Goal: Use online tool/utility

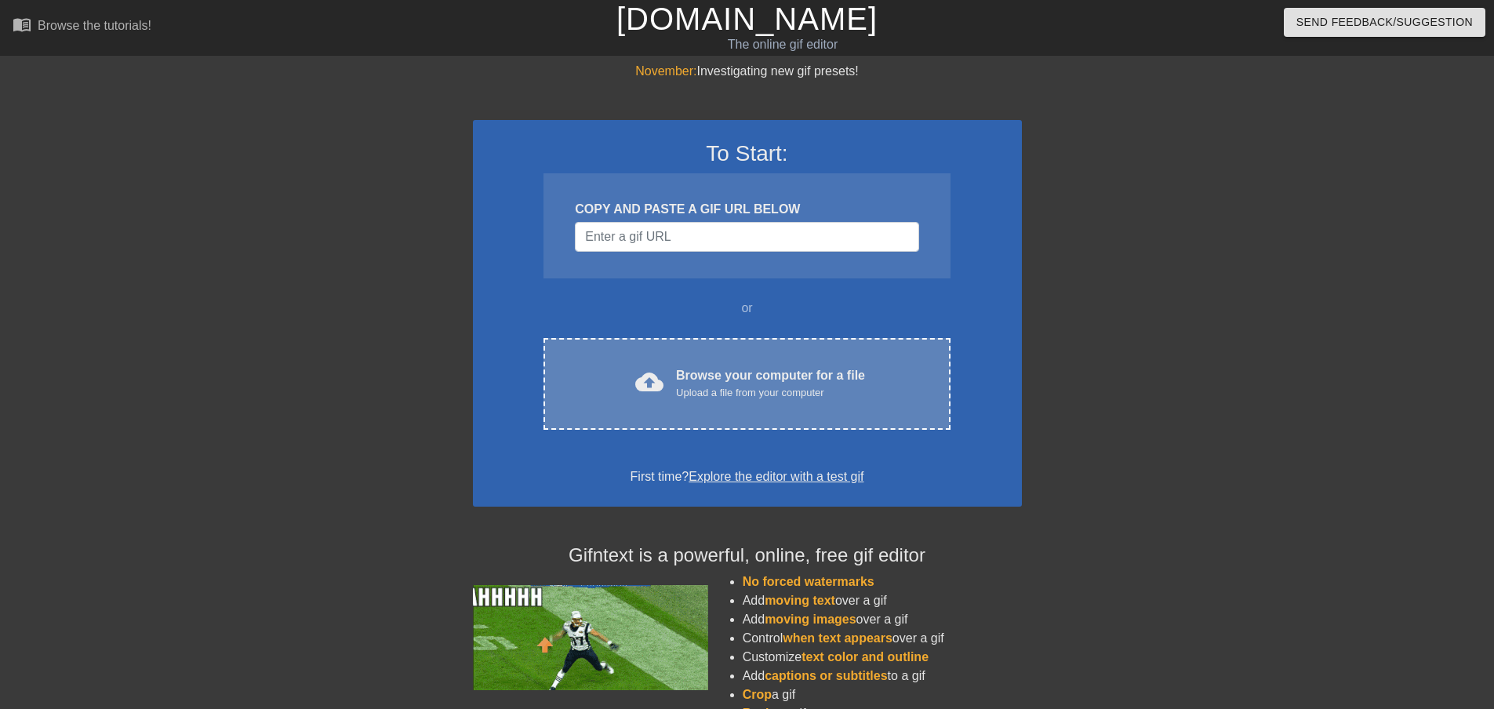
click at [703, 388] on div "Upload a file from your computer" at bounding box center [770, 393] width 189 height 16
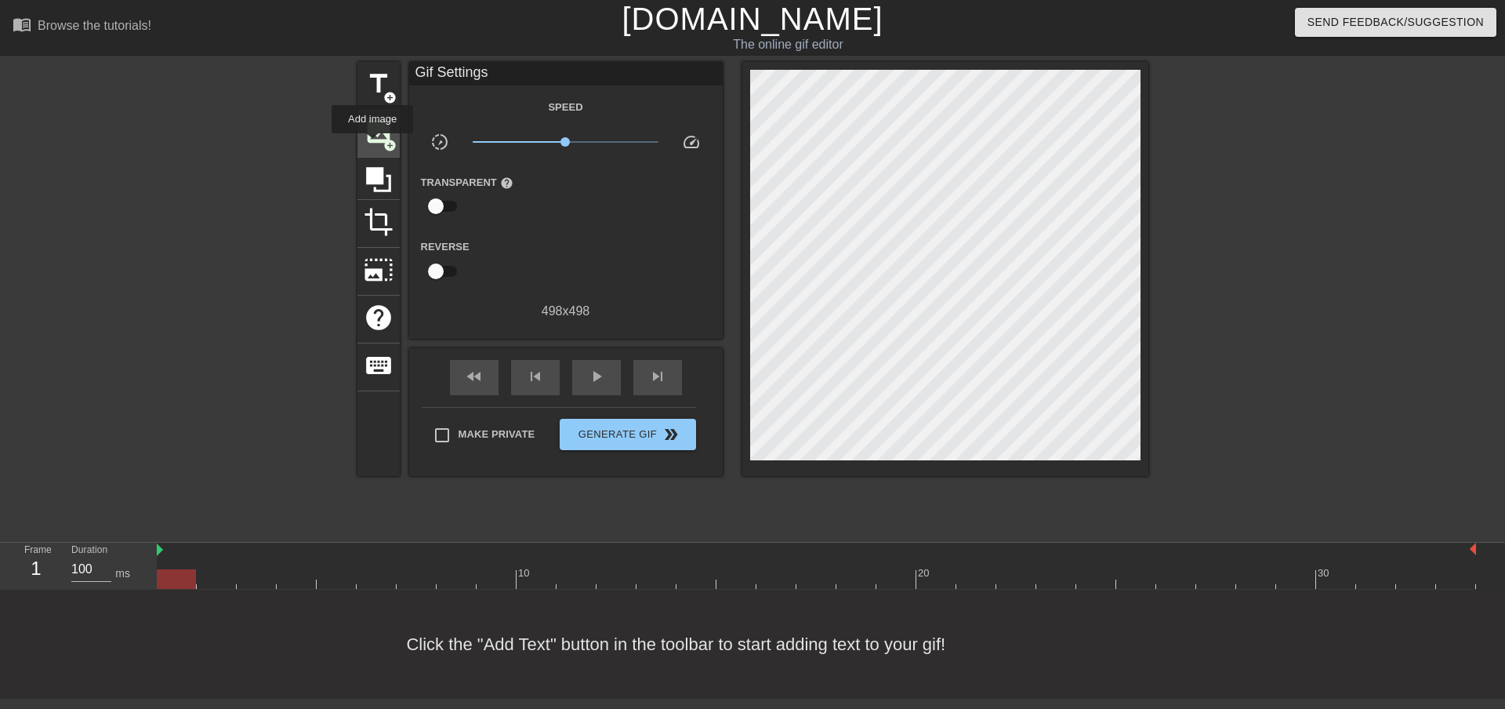
click at [374, 147] on div "image add_circle" at bounding box center [379, 134] width 42 height 48
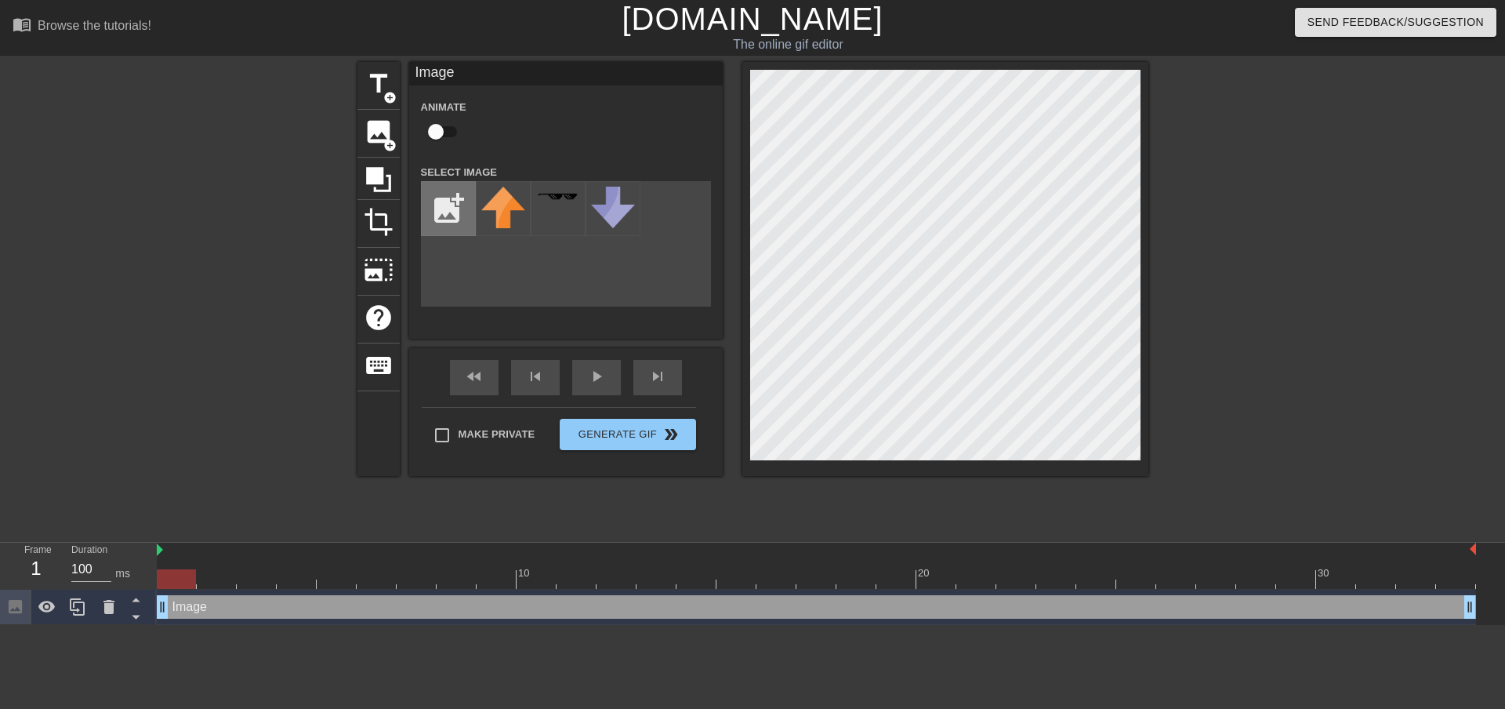
click at [462, 202] on input "file" at bounding box center [448, 208] width 53 height 53
type input "C:\fakepath\TRETRETRE.png"
click at [517, 220] on img at bounding box center [503, 209] width 44 height 44
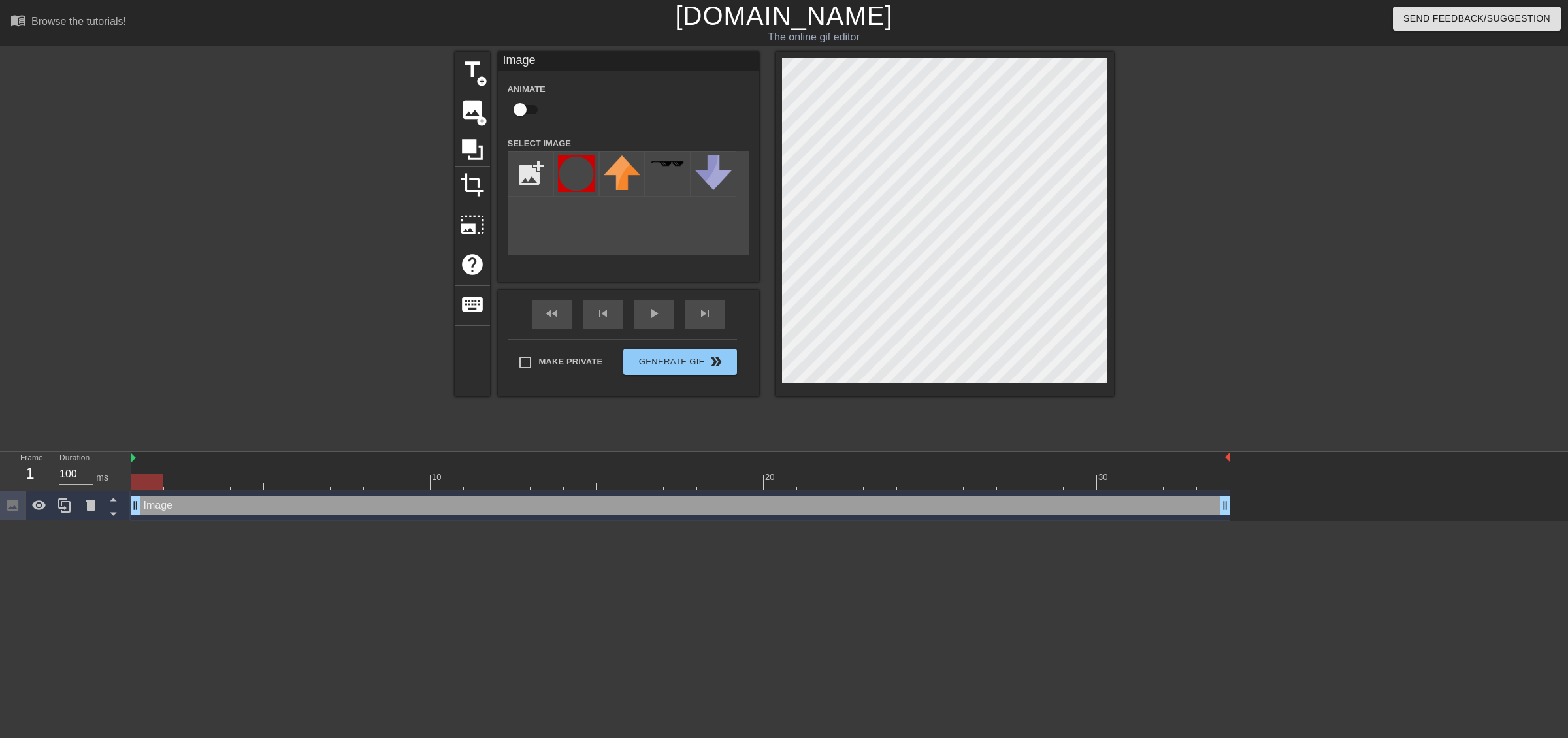
click at [1069, 422] on div "title add_circle image add_circle crop photo_size_select_large help keyboard Im…" at bounding box center [784, 247] width 659 height 391
click at [157, 480] on div at bounding box center [147, 482] width 32 height 17
drag, startPoint x: 1223, startPoint y: 508, endPoint x: 1447, endPoint y: 389, distance: 253.6
click at [1244, 389] on div "menu_book Browse the tutorials! [DOMAIN_NAME] The online gif editor Send Feedba…" at bounding box center [784, 260] width 1568 height 521
click at [697, 361] on span "Generate Gif double_arrow" at bounding box center [679, 362] width 102 height 16
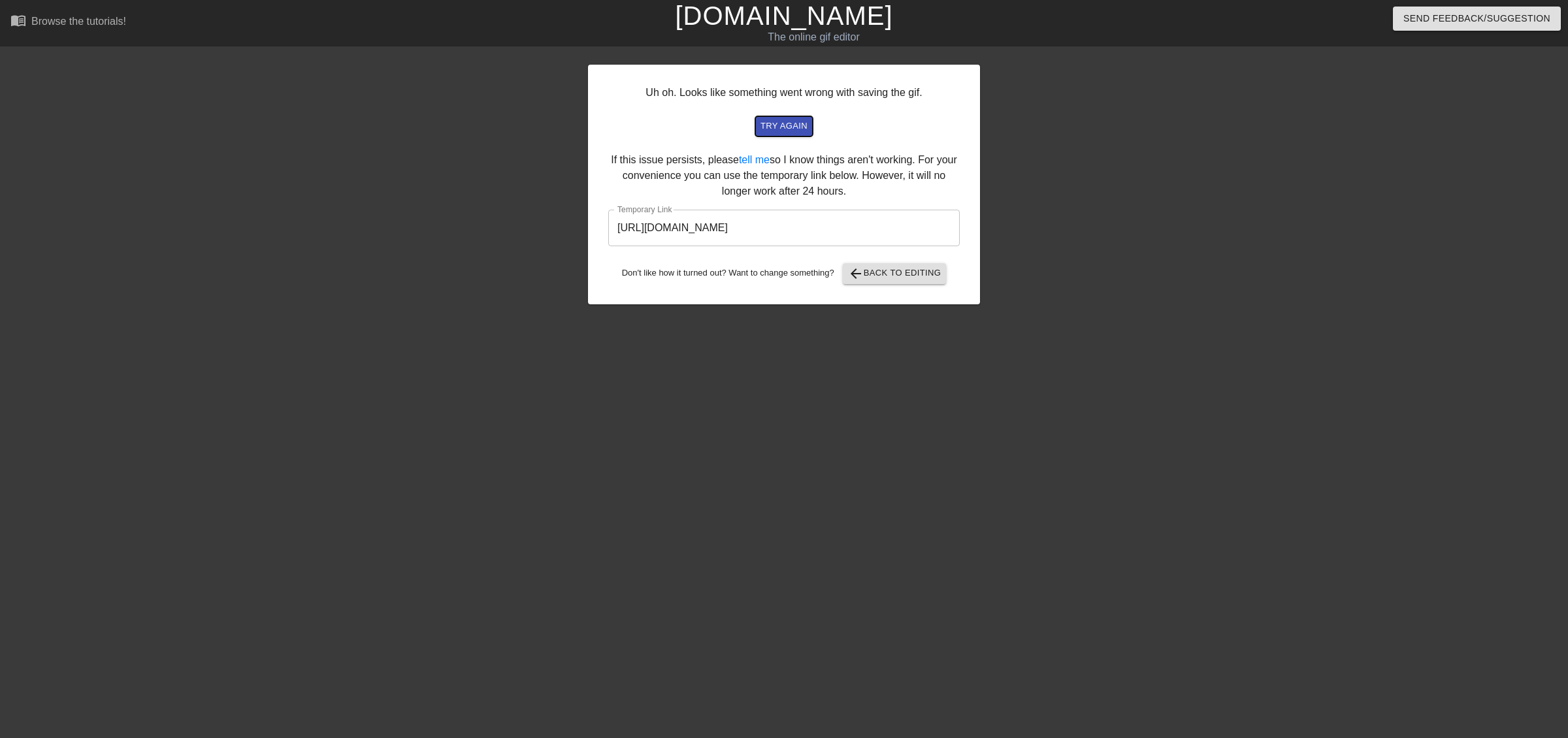
click at [784, 128] on span "try again" at bounding box center [784, 127] width 47 height 15
